Goal: Information Seeking & Learning: Find specific fact

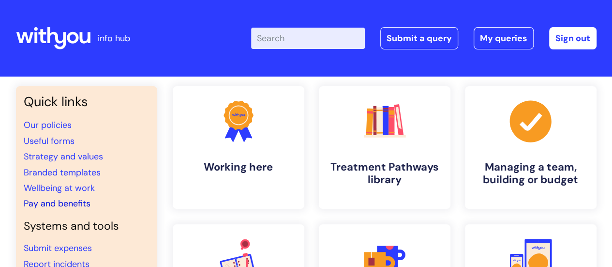
click at [86, 203] on link "Pay and benefits" at bounding box center [57, 203] width 67 height 12
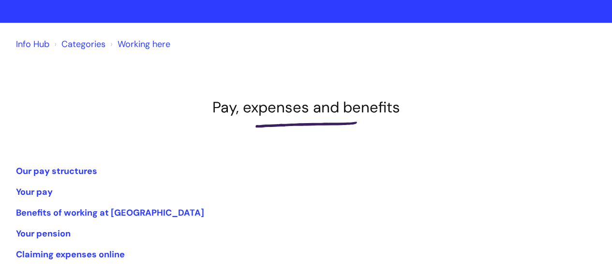
scroll to position [97, 0]
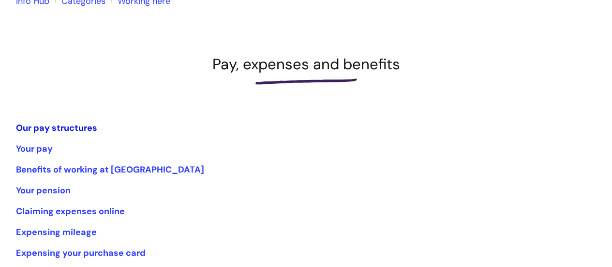
click at [69, 125] on link "Our pay structures" at bounding box center [56, 128] width 81 height 12
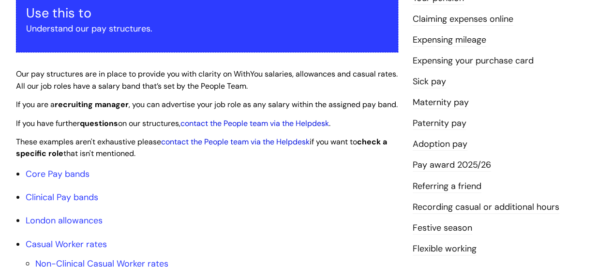
scroll to position [242, 0]
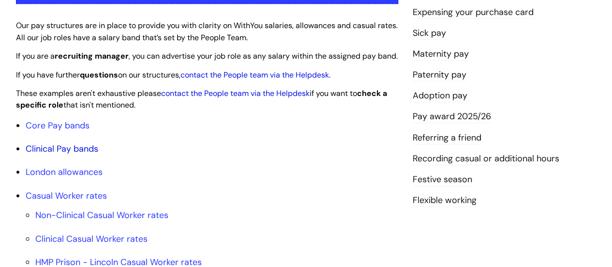
click at [65, 154] on link "Clinical Pay bands" at bounding box center [62, 149] width 73 height 12
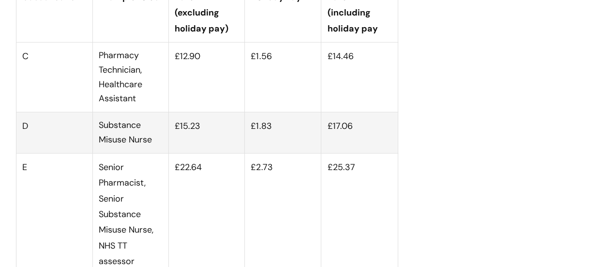
scroll to position [3350, 0]
